Goal: Transaction & Acquisition: Purchase product/service

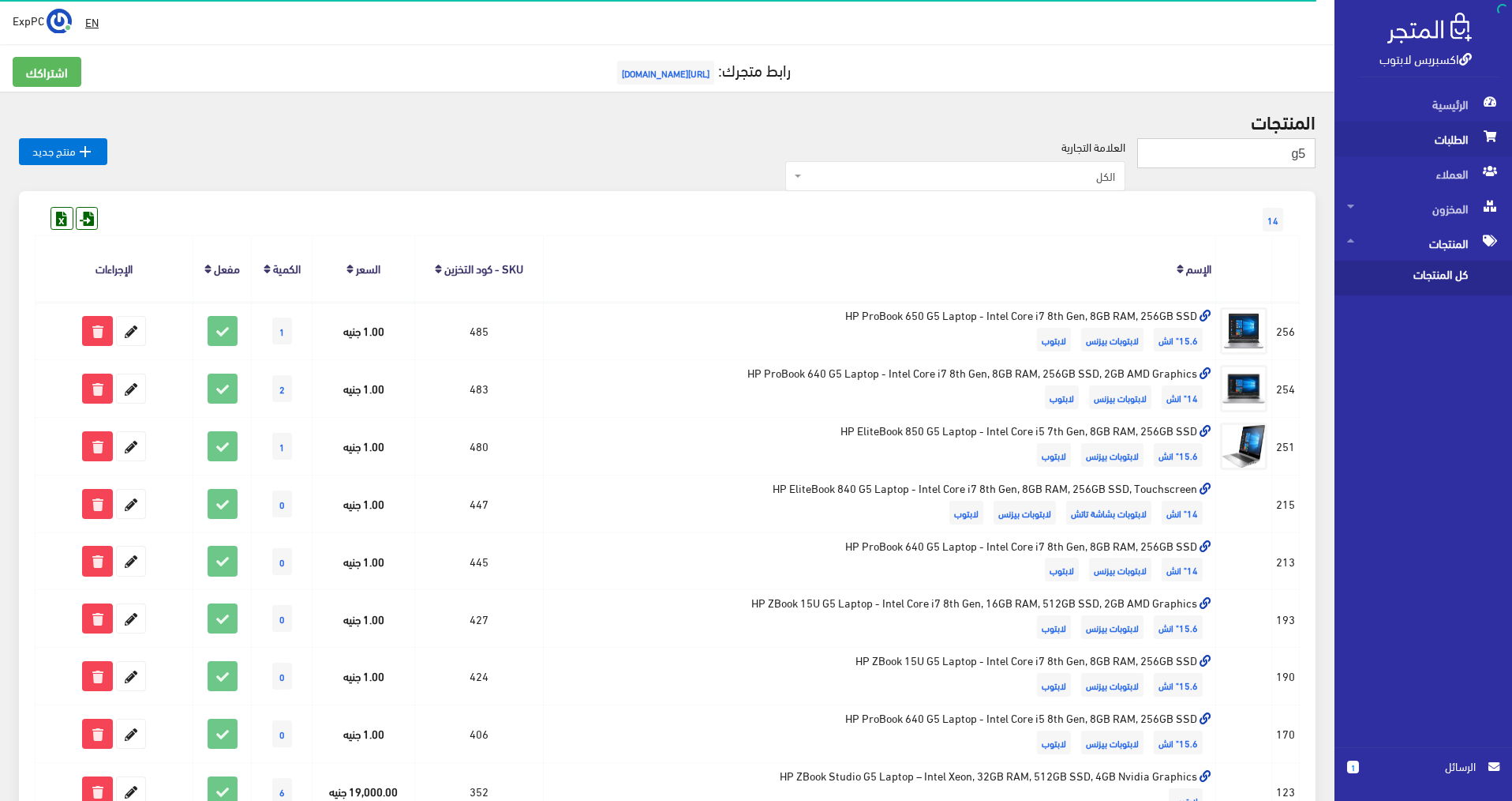
drag, startPoint x: 1278, startPoint y: 156, endPoint x: 1345, endPoint y: 156, distance: 67.0
click at [1155, 155] on div "اكسبريس لابتوب الرئيسية الطلبات [DEMOGRAPHIC_DATA] 1" at bounding box center [756, 625] width 1512 height 1251
type input "i9"
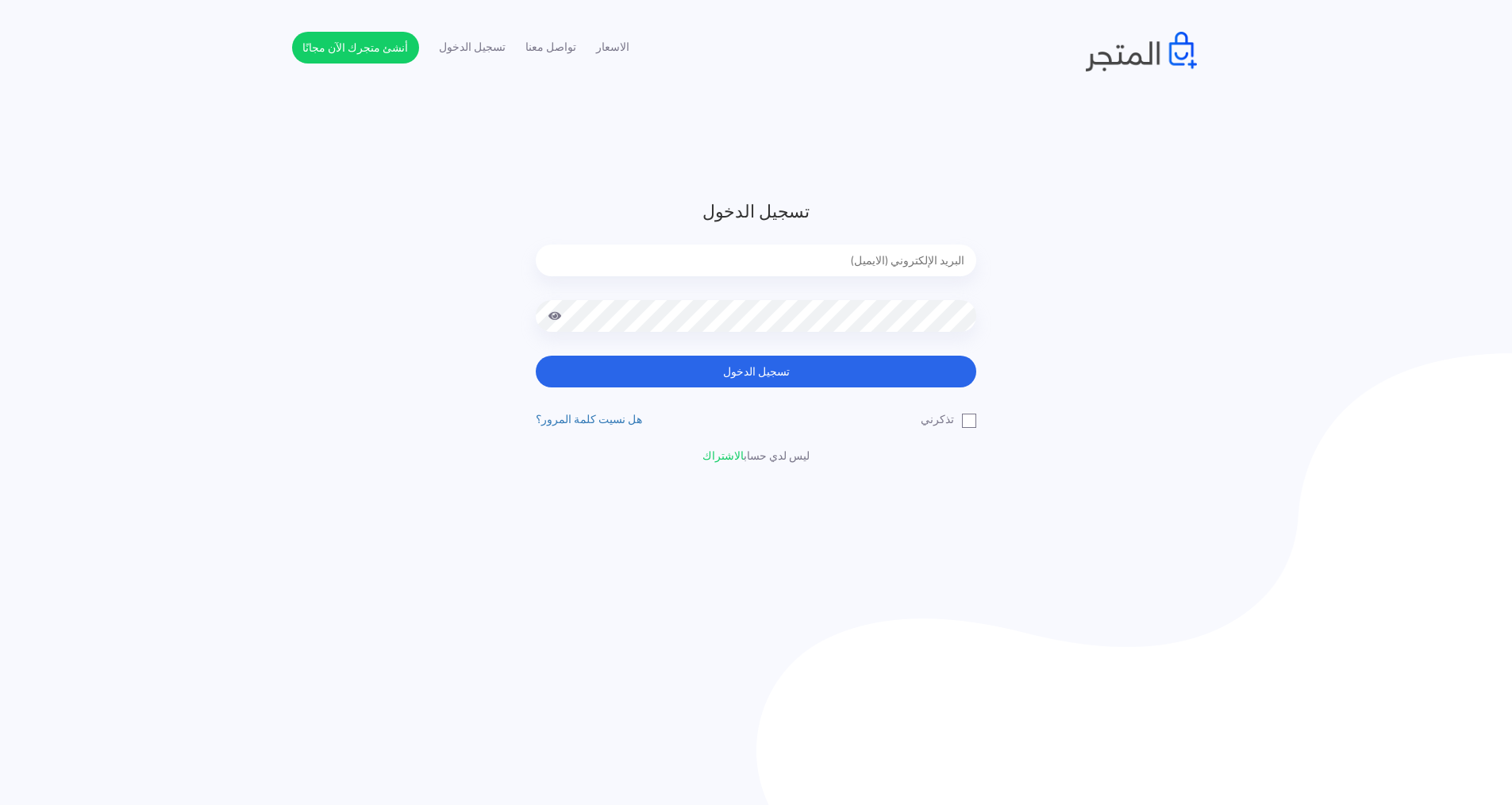
type input "[EMAIL_ADDRESS][DOMAIN_NAME]"
click at [778, 387] on div "تسجيل الدخول [EMAIL_ADDRESS][DOMAIN_NAME] تسجيل الدخول تذكرني الاشتراك" at bounding box center [756, 331] width 464 height 266
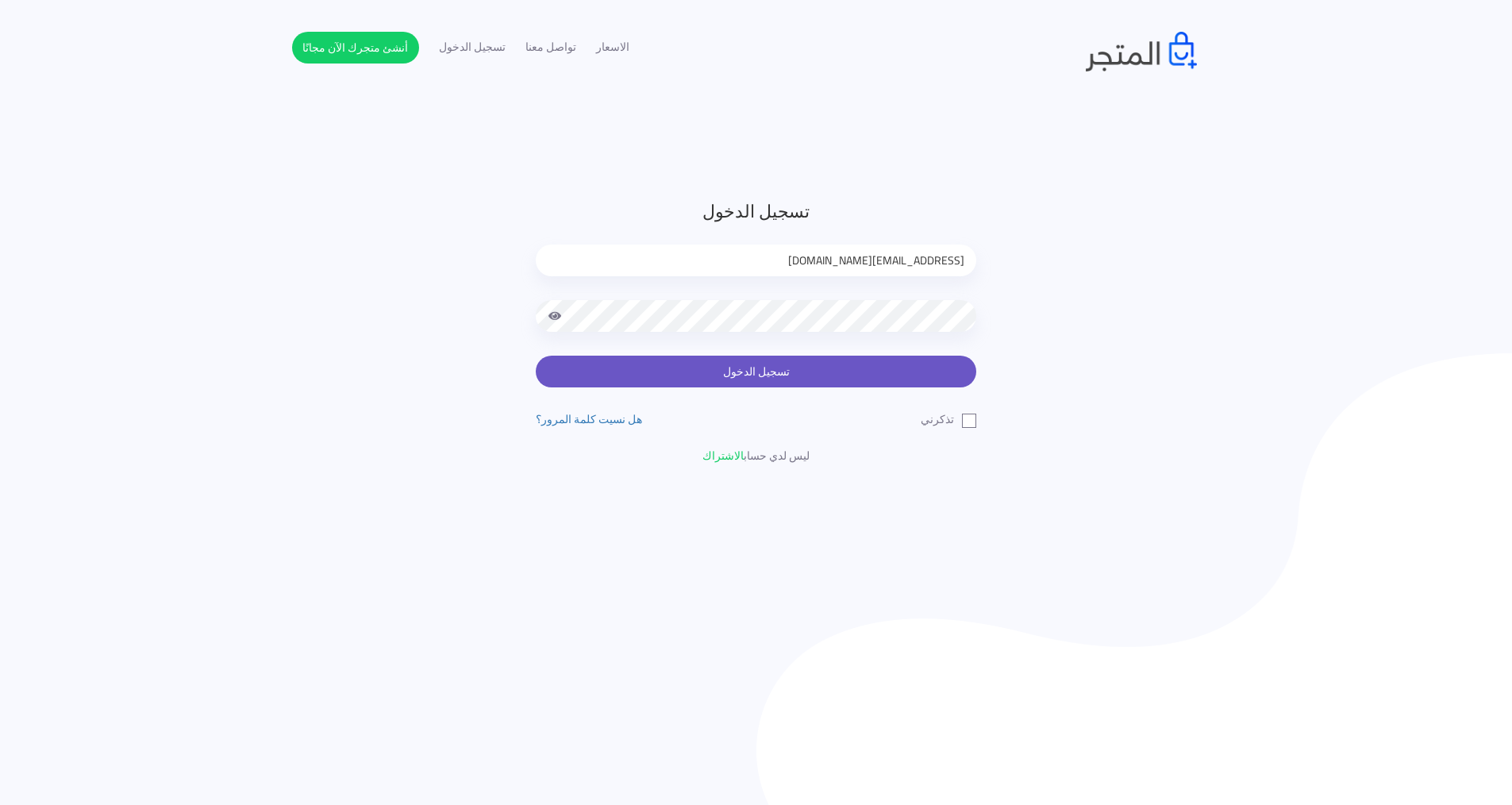
click at [778, 381] on button "تسجيل الدخول" at bounding box center [756, 371] width 441 height 31
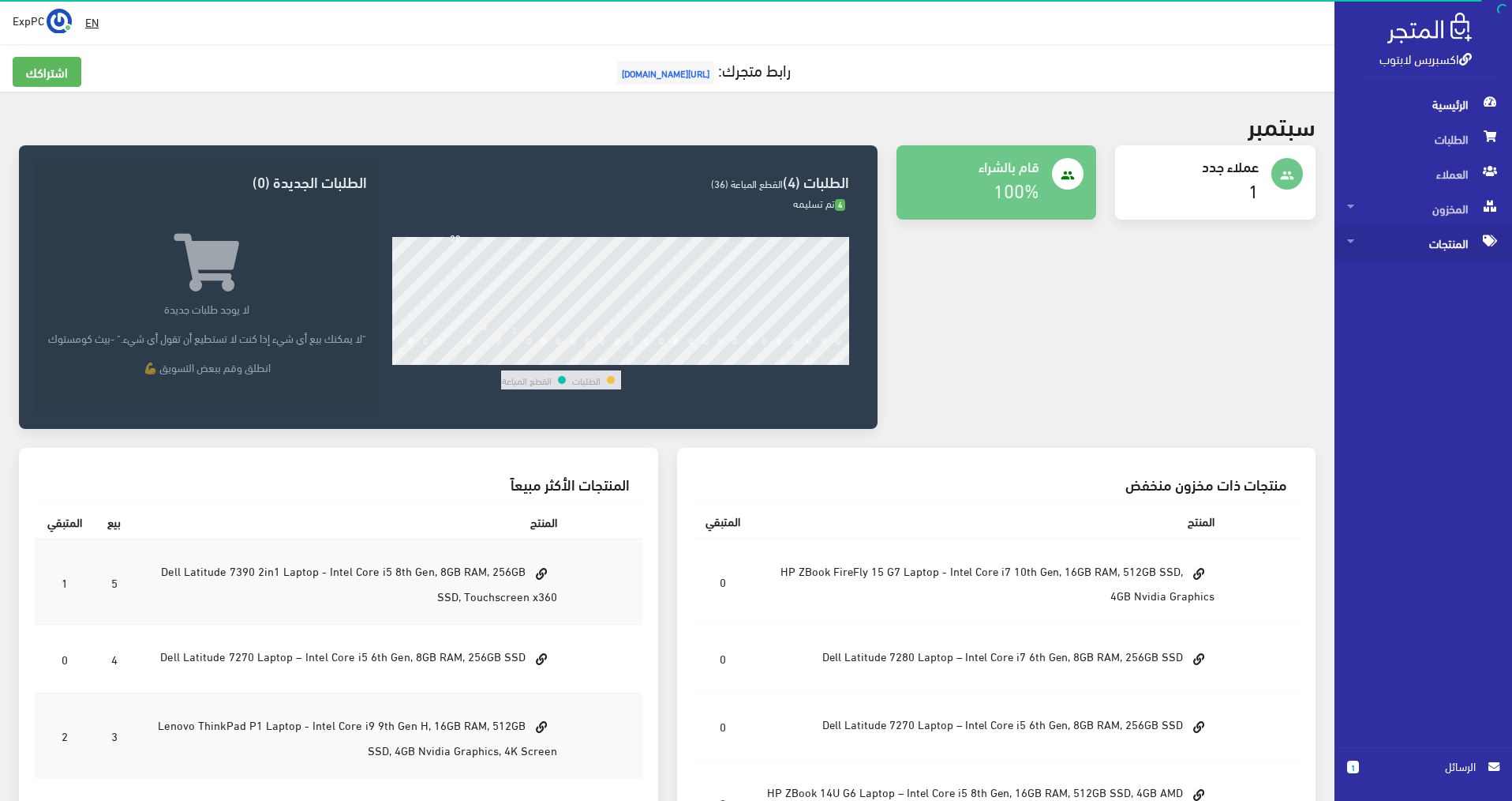
click at [1433, 236] on span "المنتجات" at bounding box center [1423, 242] width 152 height 35
click at [1411, 272] on span "كل المنتجات" at bounding box center [1407, 277] width 120 height 35
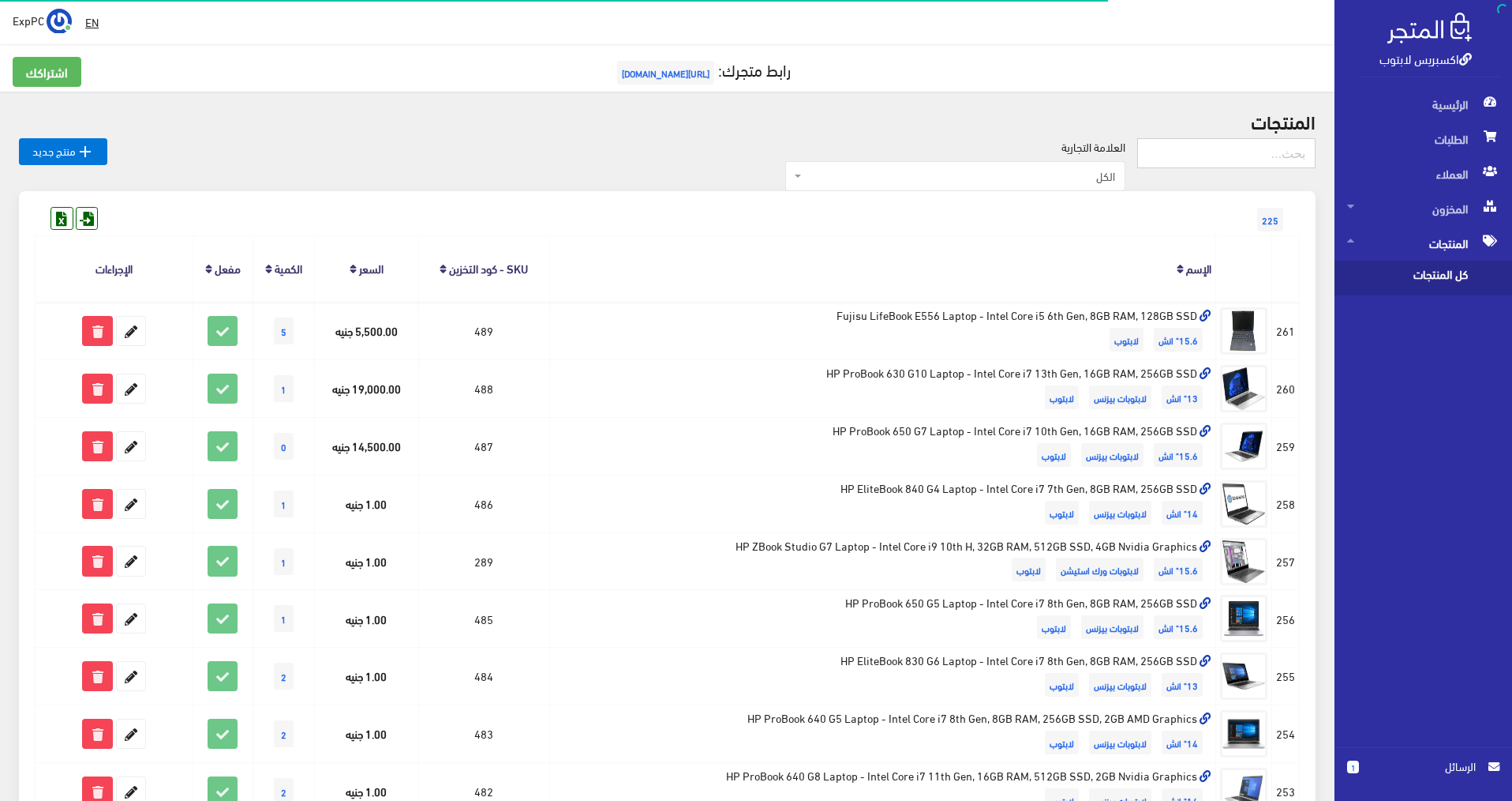
click at [1255, 155] on input "text" at bounding box center [1226, 153] width 178 height 30
type input "i9"
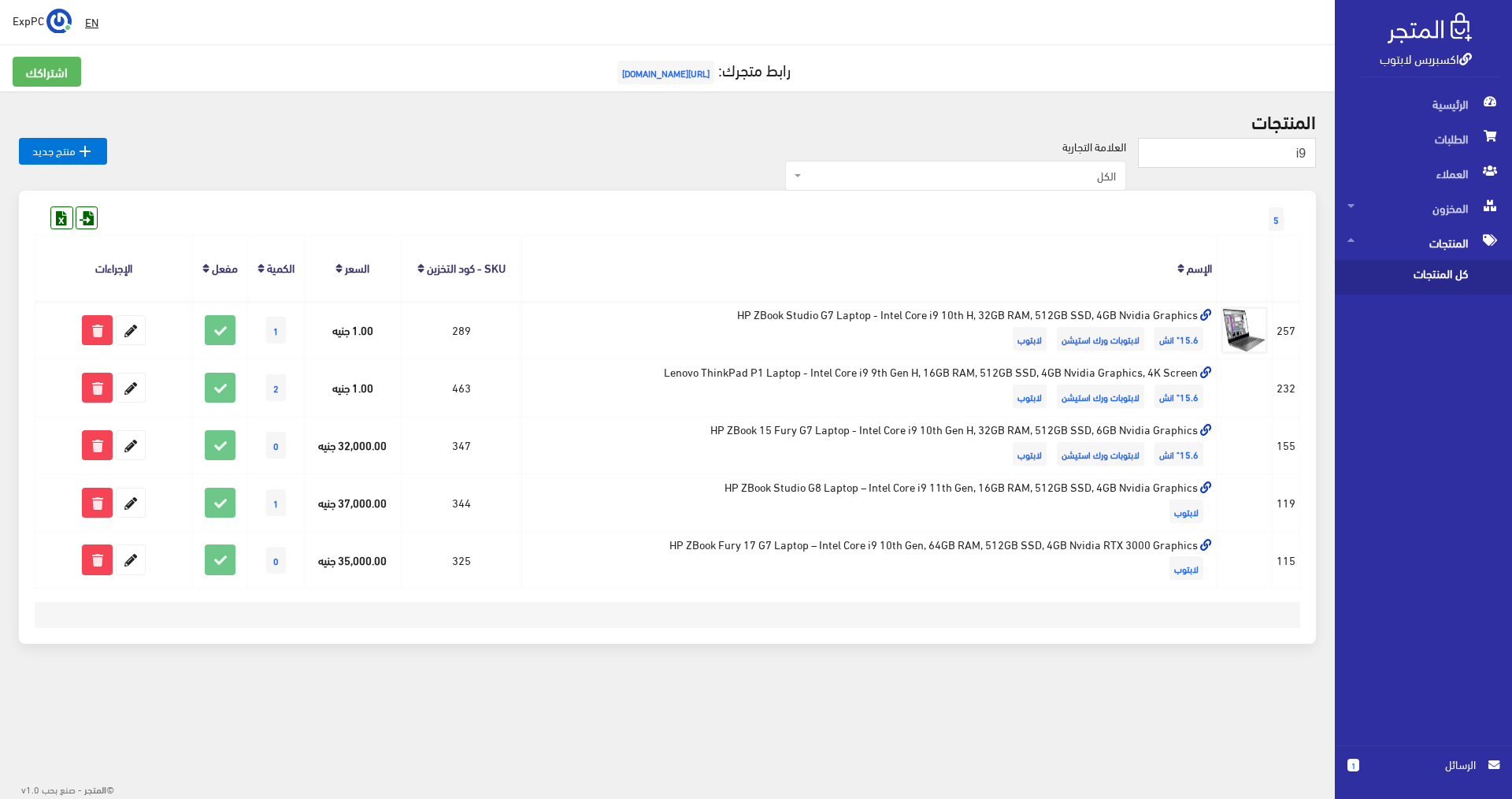
drag, startPoint x: 760, startPoint y: 11, endPoint x: 370, endPoint y: 38, distance: 390.9
click at [370, 38] on div " EN ExpPC اشتراكي" at bounding box center [667, 22] width 1334 height 44
drag, startPoint x: 442, startPoint y: 12, endPoint x: 291, endPoint y: 24, distance: 151.5
click at [291, 24] on div "EN ExpPC اشتراكي" at bounding box center [667, 22] width 1309 height 28
click at [449, 4] on div " EN ExpPC اشتراكي" at bounding box center [667, 22] width 1334 height 44
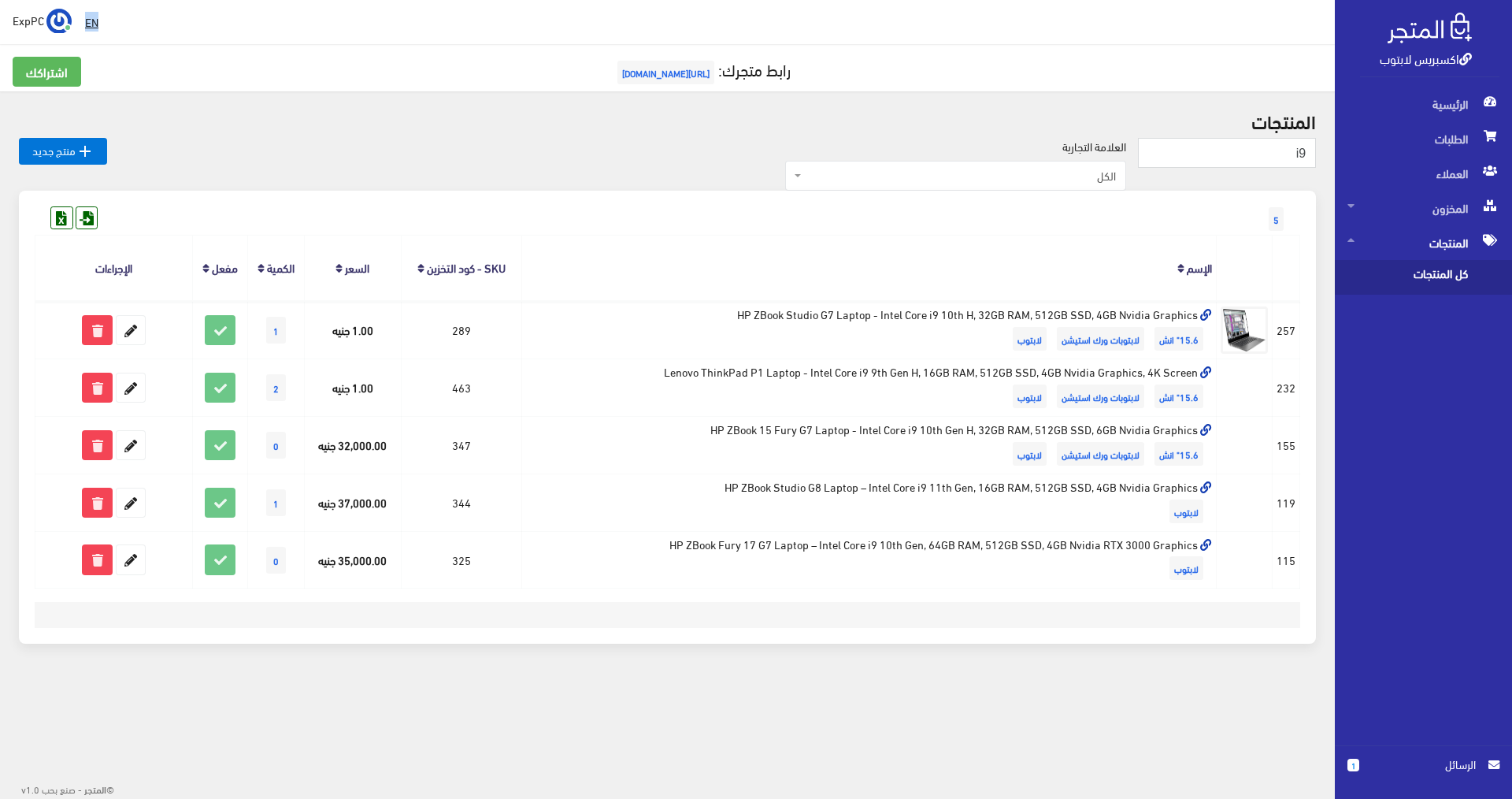
click at [449, 4] on div " EN ExpPC اشتراكي" at bounding box center [667, 22] width 1334 height 44
drag, startPoint x: 530, startPoint y: 4, endPoint x: 378, endPoint y: 38, distance: 155.8
click at [378, 38] on div " EN ExpPC اشتراكي" at bounding box center [667, 22] width 1334 height 44
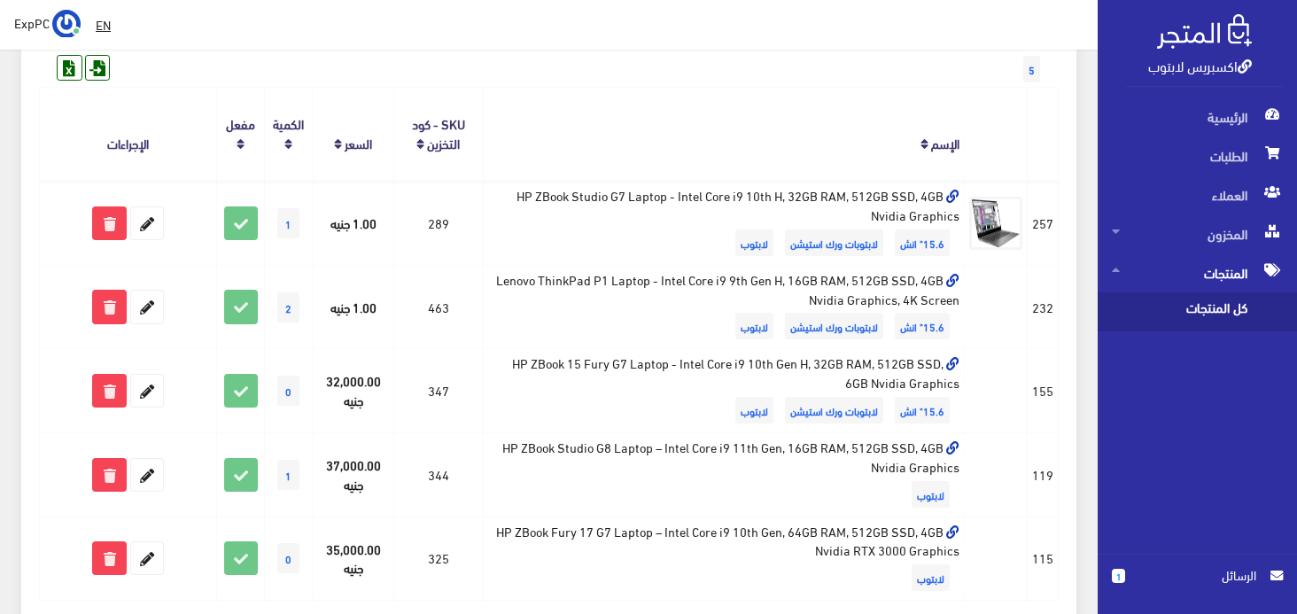
scroll to position [324, 0]
